Goal: Answer question/provide support

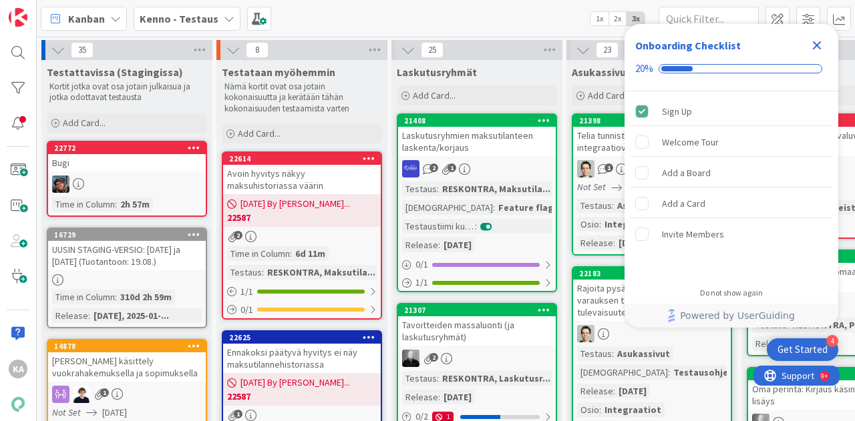
click at [820, 44] on icon "Close Checklist" at bounding box center [817, 45] width 16 height 16
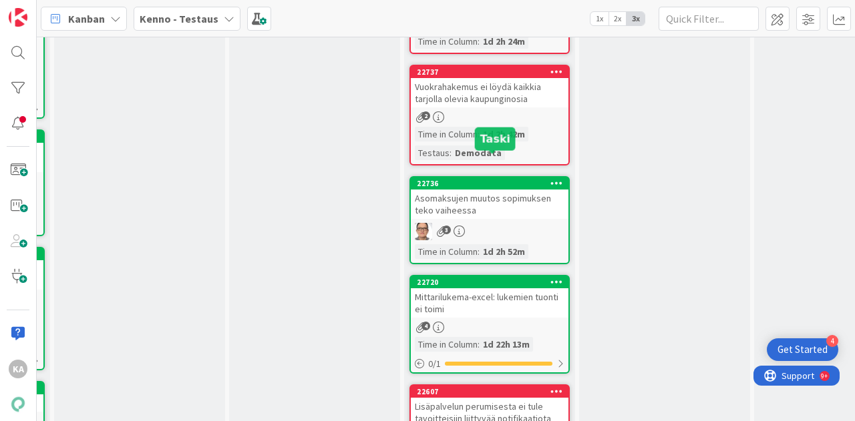
scroll to position [859, 862]
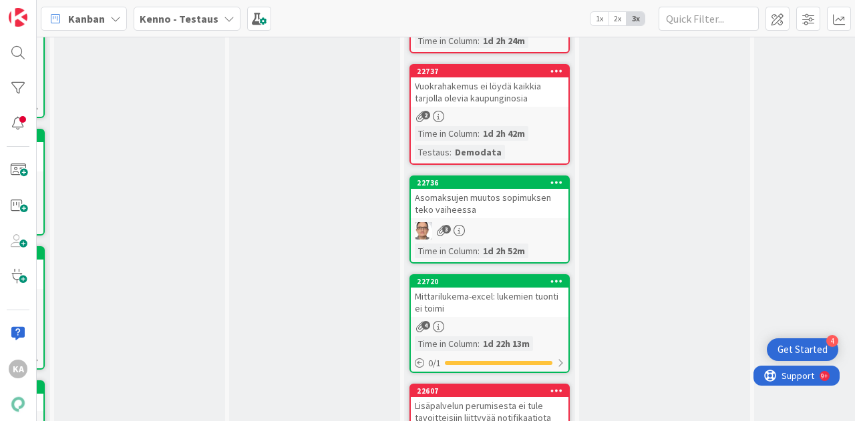
click at [505, 288] on div "Mittarilukema-excel: lukemien tuonti ei toimi" at bounding box center [490, 302] width 158 height 29
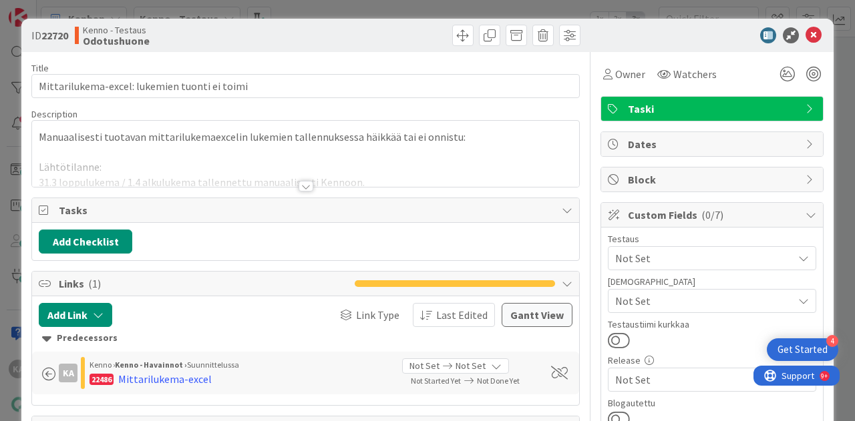
click at [302, 184] on div at bounding box center [305, 186] width 15 height 11
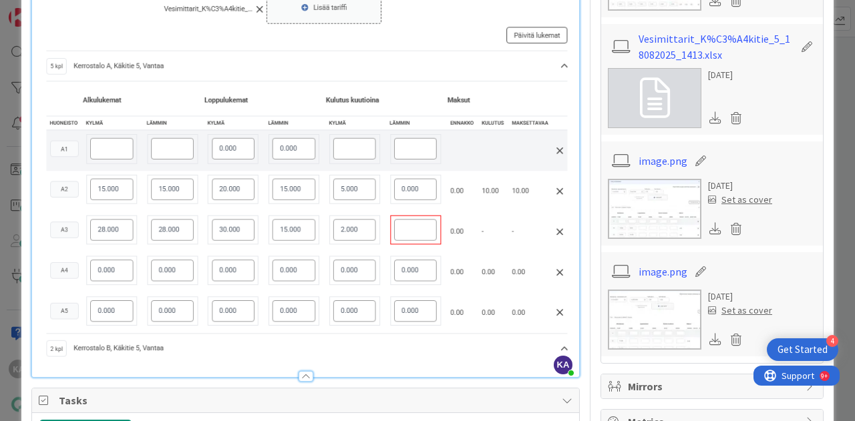
scroll to position [687, 0]
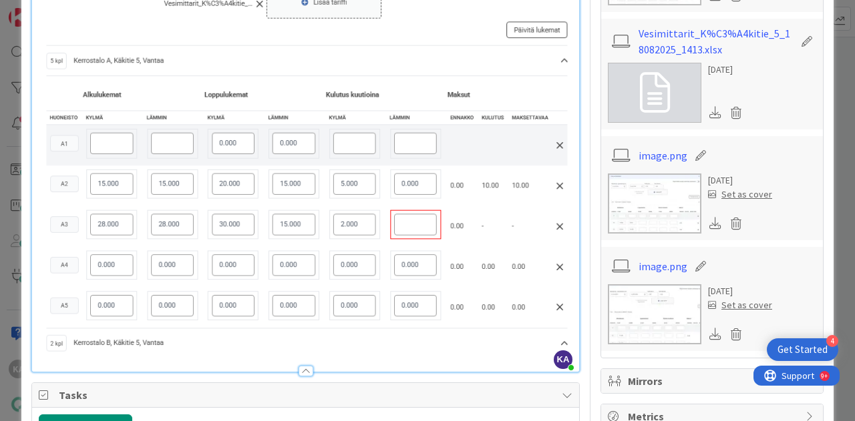
click at [561, 328] on img at bounding box center [306, 128] width 534 height 459
click at [557, 315] on img at bounding box center [306, 128] width 534 height 459
click at [499, 342] on img at bounding box center [306, 128] width 534 height 459
click at [508, 268] on img at bounding box center [306, 128] width 534 height 459
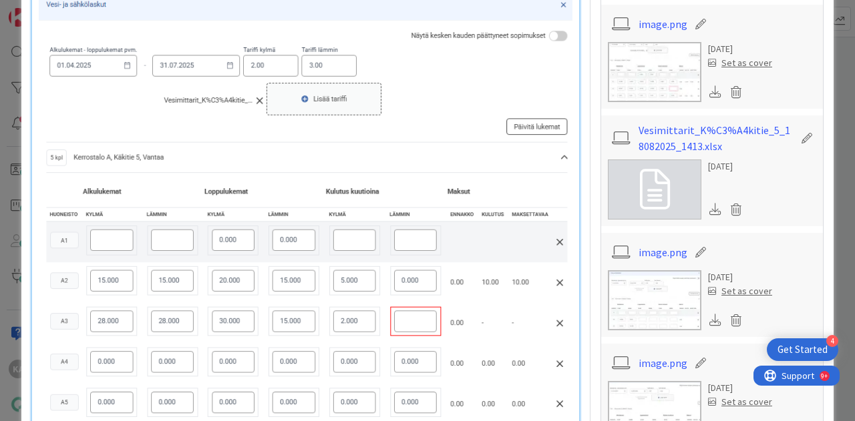
scroll to position [590, 0]
click at [508, 268] on img at bounding box center [306, 226] width 534 height 459
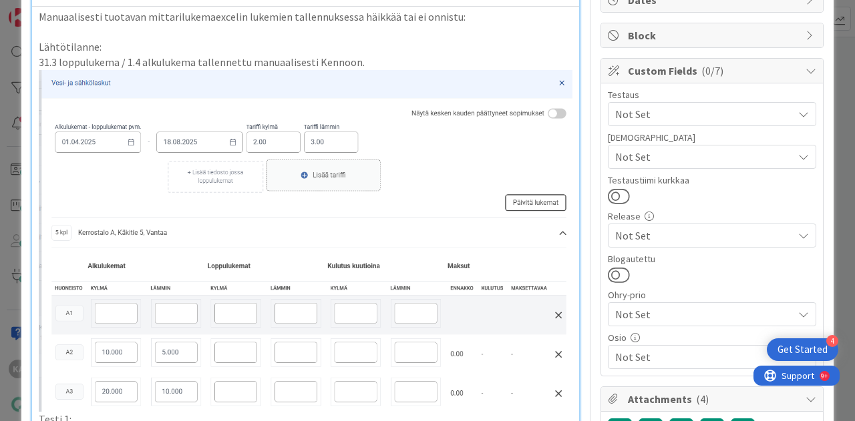
scroll to position [114, 0]
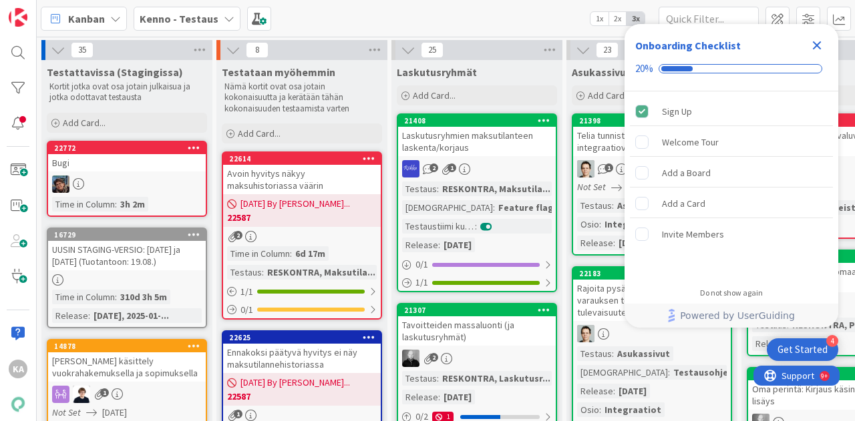
click at [815, 43] on icon "Close Checklist" at bounding box center [817, 45] width 9 height 9
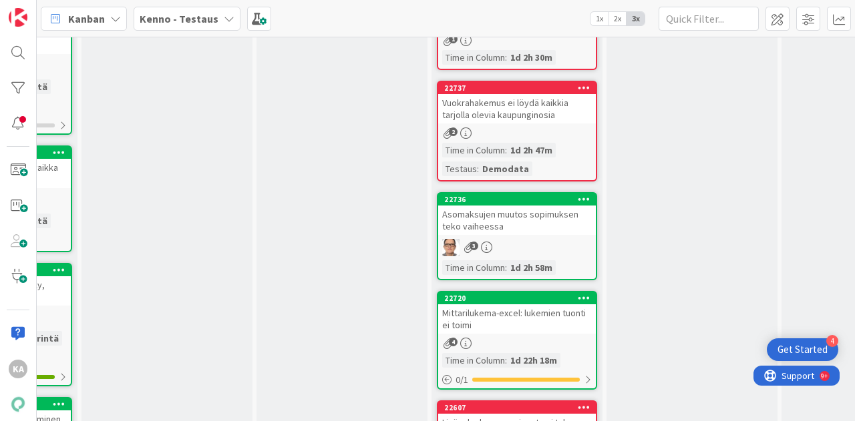
scroll to position [843, 835]
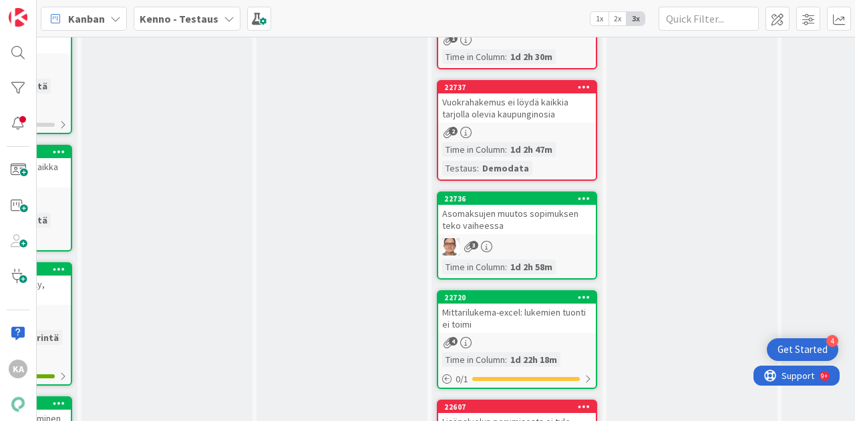
click at [562, 304] on div "Mittarilukema-excel: lukemien tuonti ei toimi" at bounding box center [517, 318] width 158 height 29
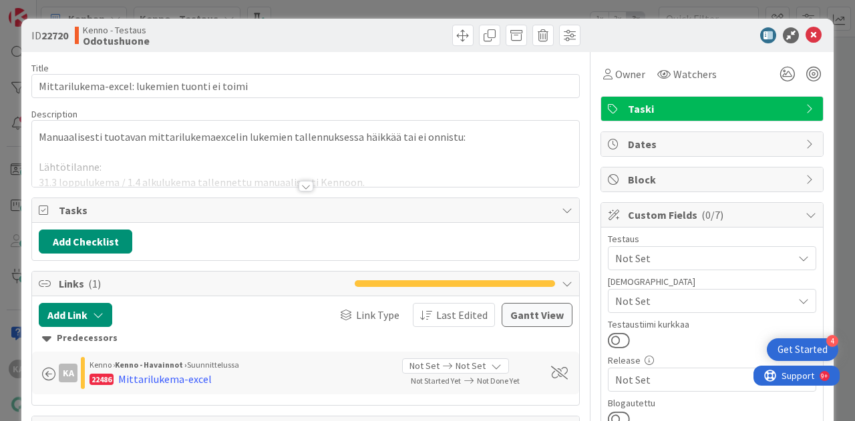
click at [298, 182] on div at bounding box center [305, 186] width 15 height 11
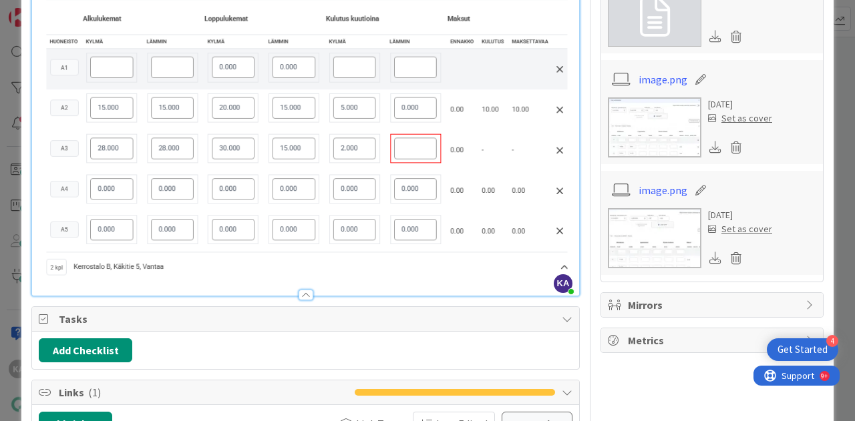
scroll to position [764, 0]
click at [483, 233] on img at bounding box center [306, 51] width 534 height 459
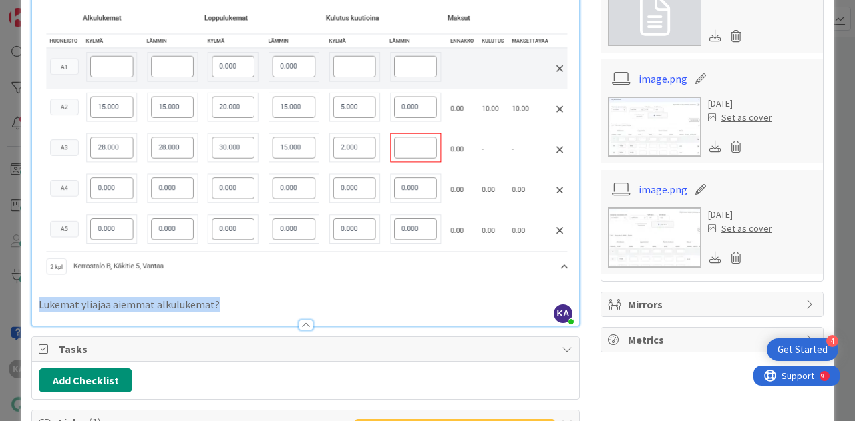
drag, startPoint x: 235, startPoint y: 294, endPoint x: 25, endPoint y: 287, distance: 209.8
click at [25, 287] on div "ID 22720 Kenno - Testaus Odotushuone Title 45 / 128 Mittarilukema-excel: lukemi…" at bounding box center [427, 123] width 812 height 1737
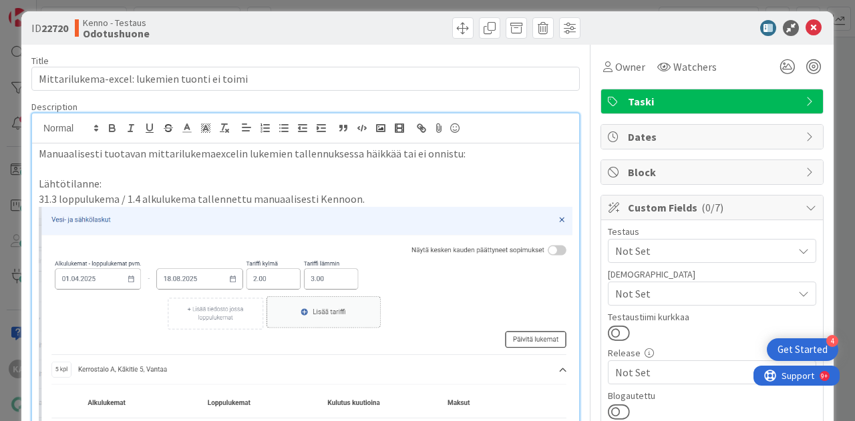
scroll to position [0, 0]
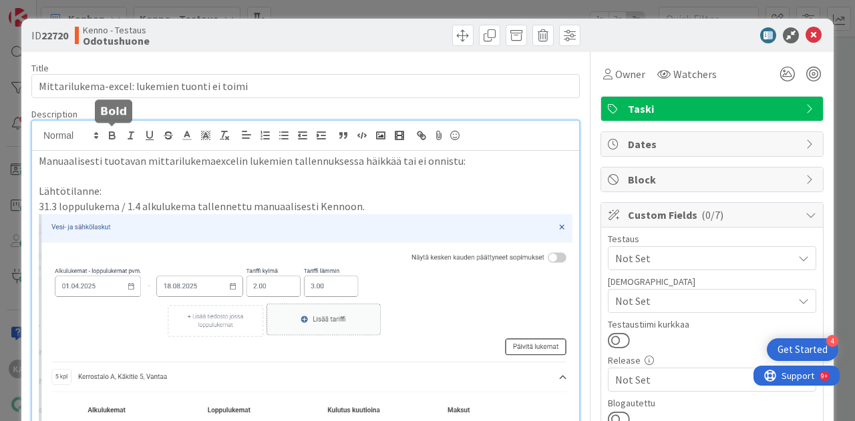
click at [114, 133] on icon "button" at bounding box center [112, 133] width 5 height 3
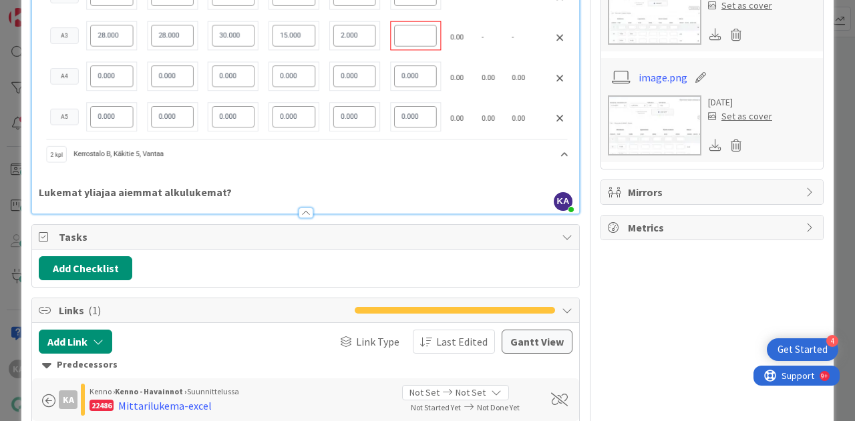
scroll to position [903, 0]
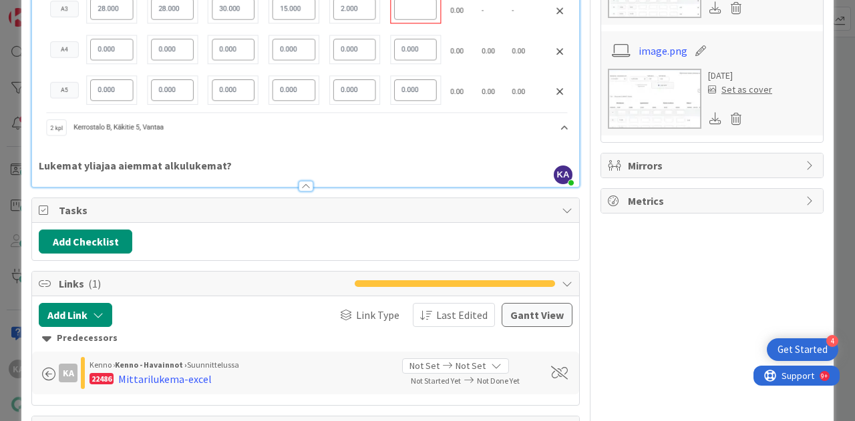
click at [237, 158] on p "Lukemat yliajaa aiemmat alkulukemat?" at bounding box center [306, 165] width 534 height 15
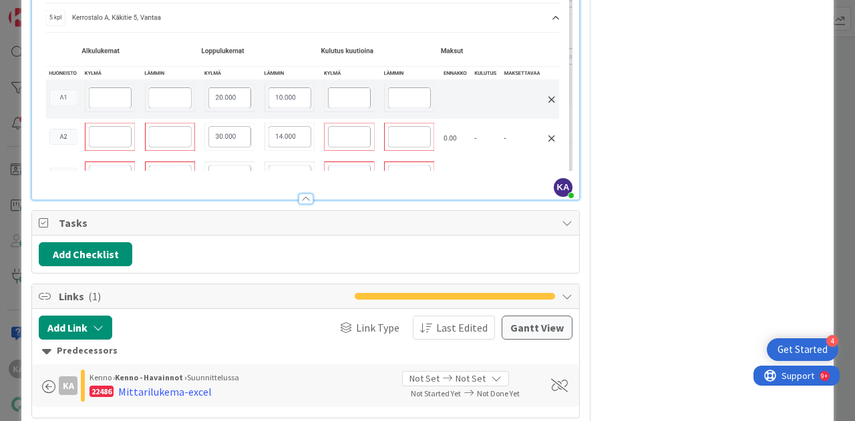
scroll to position [1299, 0]
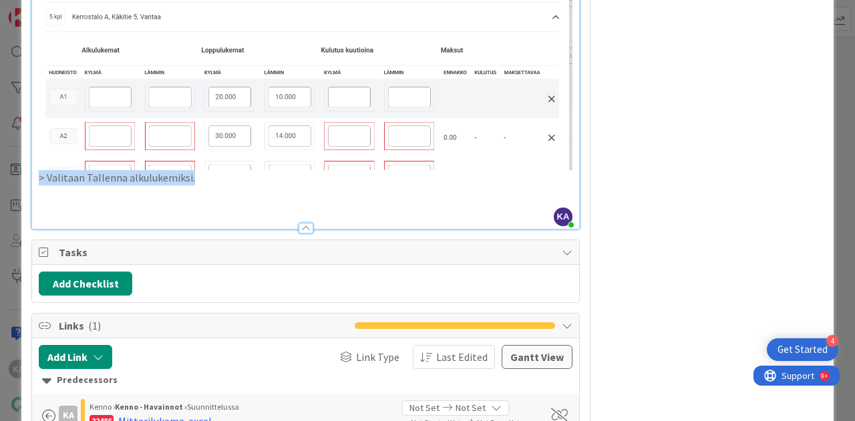
drag, startPoint x: 198, startPoint y: 158, endPoint x: 36, endPoint y: 150, distance: 161.8
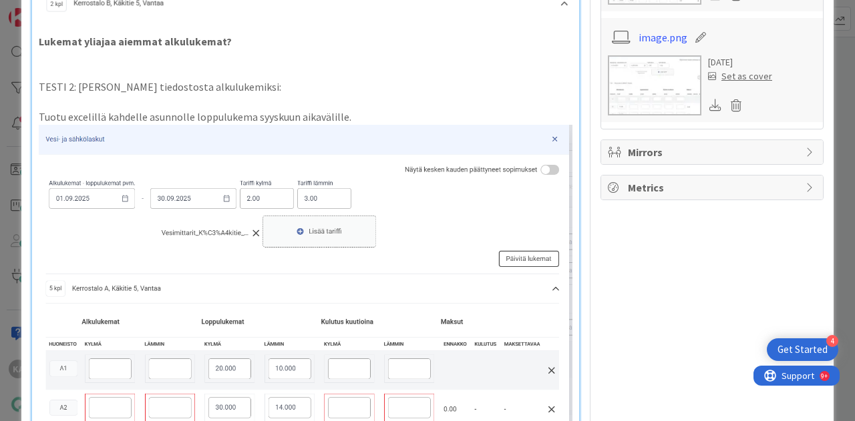
click at [111, 186] on img at bounding box center [306, 283] width 534 height 317
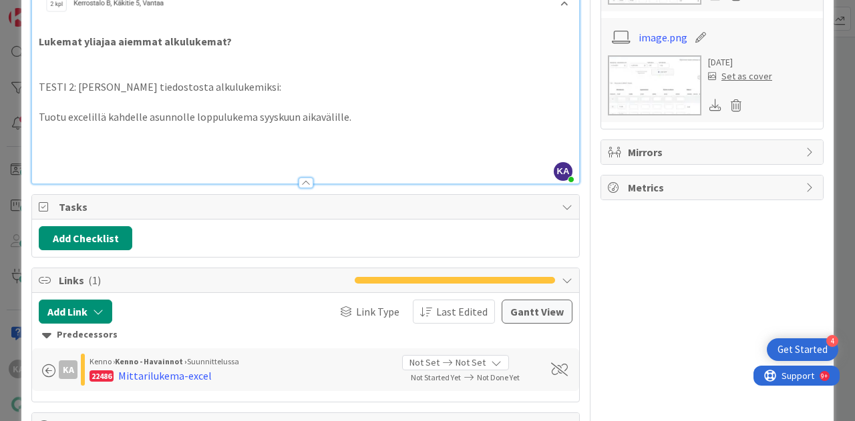
drag, startPoint x: 367, startPoint y: 103, endPoint x: 44, endPoint y: 58, distance: 325.6
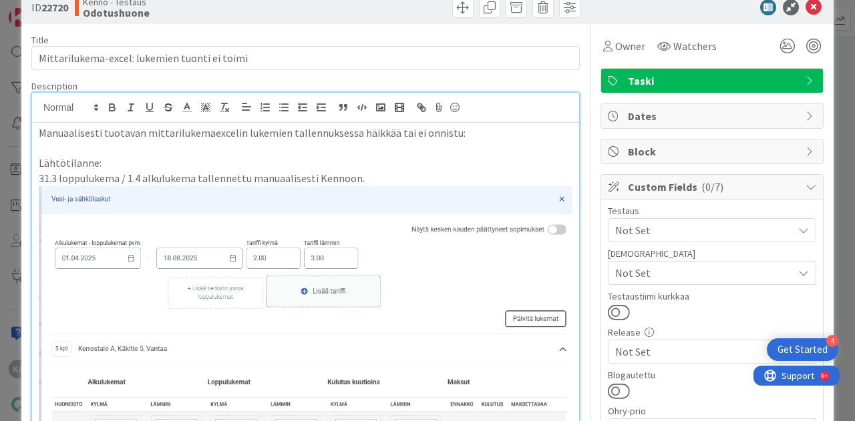
scroll to position [0, 0]
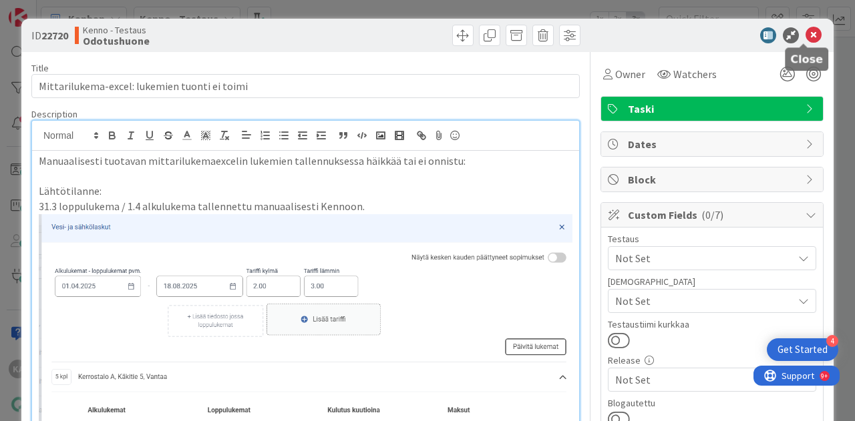
click at [805, 37] on icon at bounding box center [813, 35] width 16 height 16
